Goal: Browse casually: Explore the website without a specific task or goal

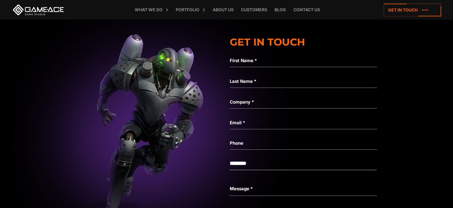
scroll to position [1870, 0]
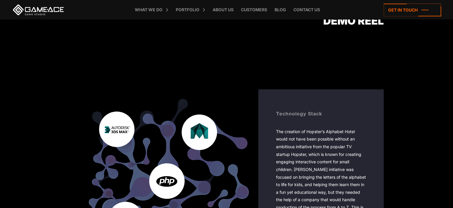
scroll to position [654, 0]
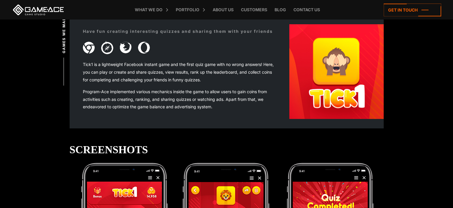
scroll to position [156, 0]
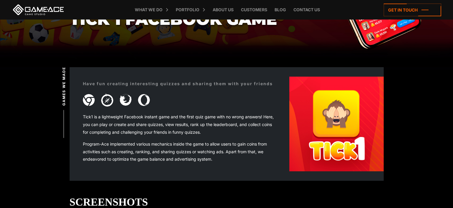
click at [312, 154] on img at bounding box center [337, 123] width 94 height 94
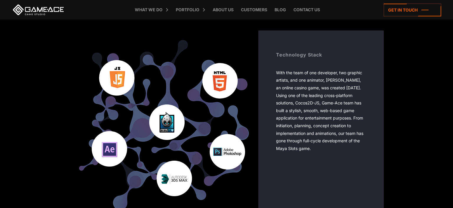
scroll to position [966, 0]
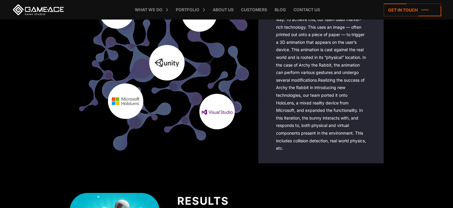
scroll to position [1559, 0]
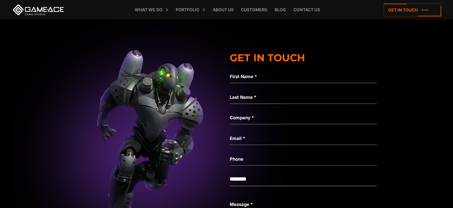
scroll to position [1527, 0]
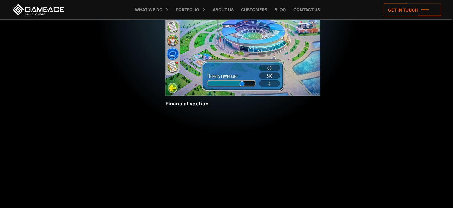
scroll to position [1496, 0]
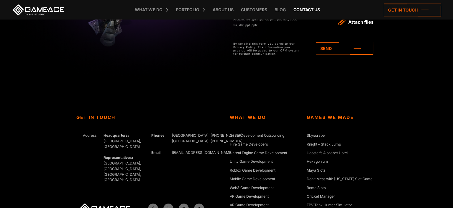
scroll to position [2576, 0]
